Goal: Information Seeking & Learning: Learn about a topic

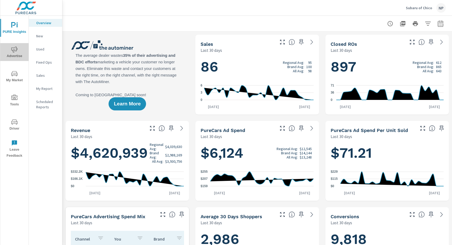
click at [17, 52] on icon "nav menu" at bounding box center [14, 49] width 6 height 6
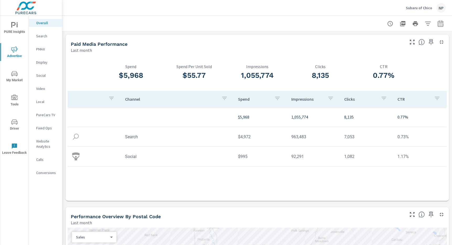
click at [440, 24] on icon "button" at bounding box center [441, 23] width 6 height 6
select select "Last month"
click at [387, 58] on p "+ Add comparison" at bounding box center [404, 59] width 67 height 6
select select "Previous period"
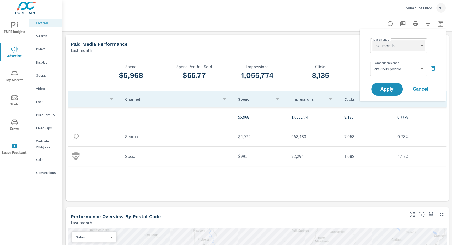
click at [392, 48] on select "Custom Yesterday Last week Last 7 days Last 14 days Last 30 days Last 45 days L…" at bounding box center [399, 45] width 52 height 10
select select "Month to date"
click at [391, 87] on span "Apply" at bounding box center [388, 89] width 22 height 5
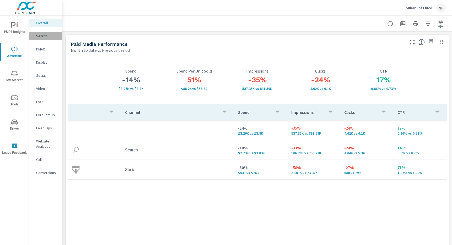
click at [43, 38] on p "Search" at bounding box center [47, 35] width 22 height 5
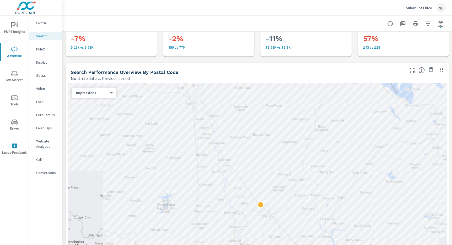
scroll to position [30, 0]
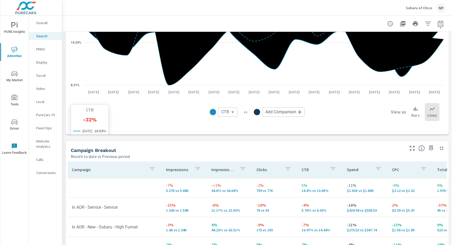
scroll to position [425, 0]
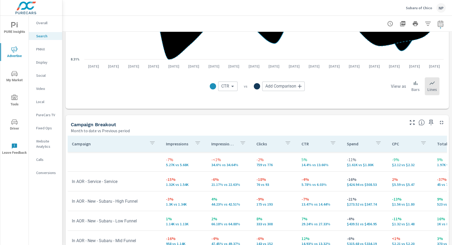
scroll to position [25, 0]
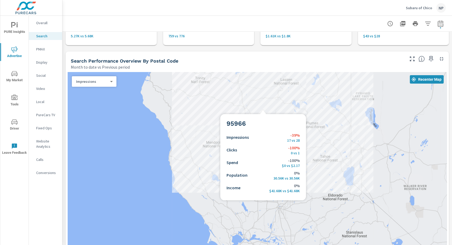
scroll to position [17, 0]
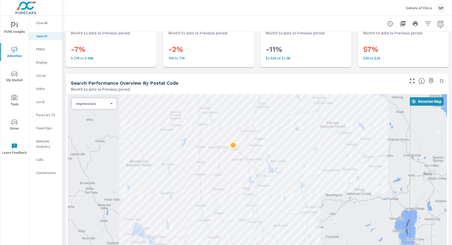
click at [41, 47] on p "PMAX" at bounding box center [47, 48] width 22 height 5
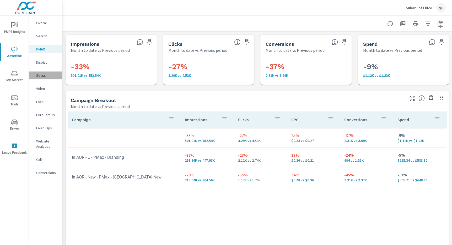
click at [41, 74] on p "Social" at bounding box center [47, 75] width 22 height 5
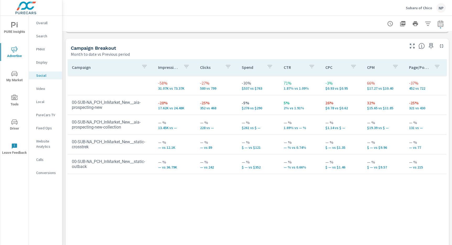
scroll to position [218, 0]
